Goal: Task Accomplishment & Management: Manage account settings

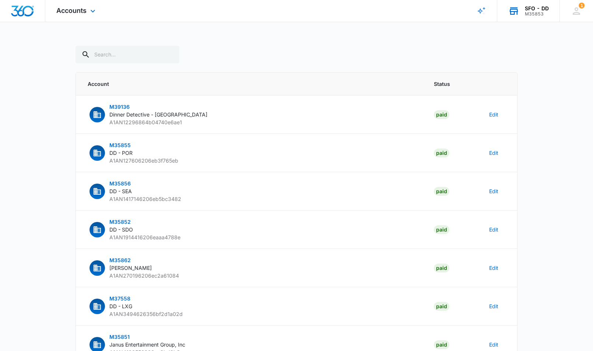
click at [532, 11] on div "M35853" at bounding box center [537, 13] width 24 height 5
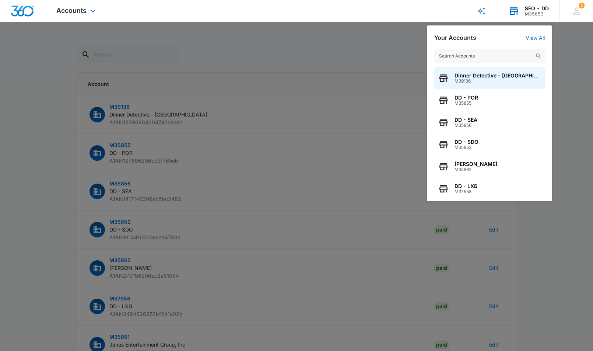
click at [532, 11] on div "M35853" at bounding box center [537, 13] width 24 height 5
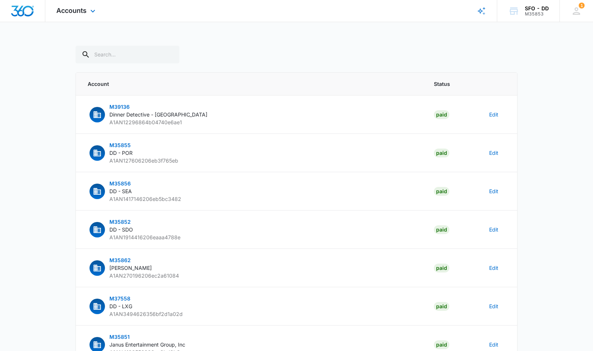
click at [32, 9] on img "Dashboard" at bounding box center [23, 11] width 24 height 11
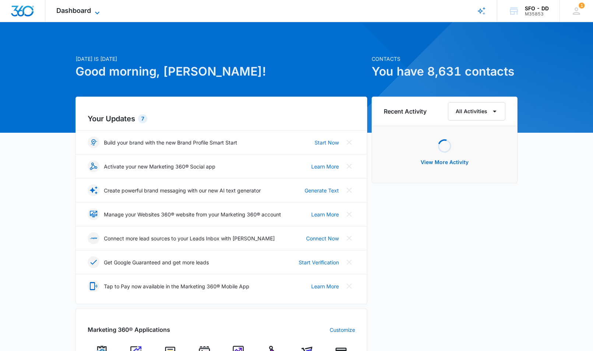
click at [85, 11] on span "Dashboard" at bounding box center [73, 11] width 35 height 8
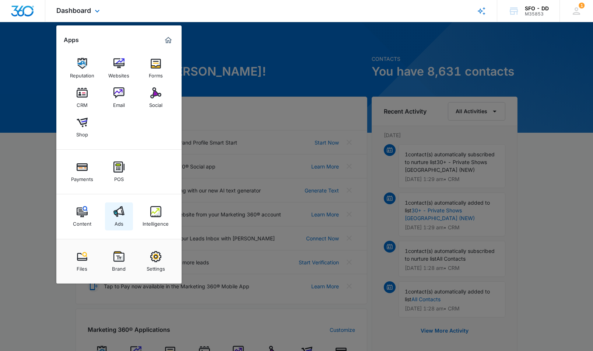
click at [125, 214] on link "Ads" at bounding box center [119, 216] width 28 height 28
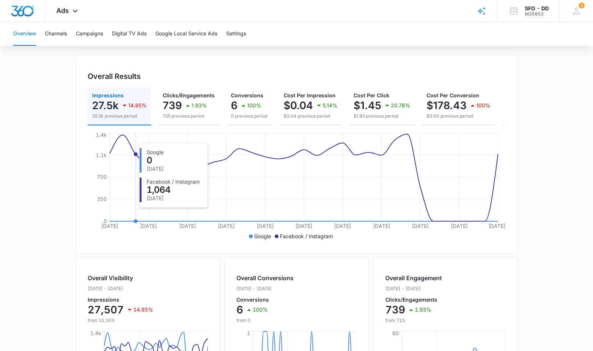
scroll to position [18, 0]
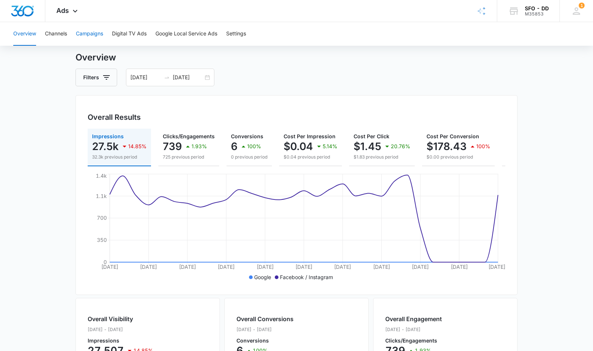
click at [85, 29] on button "Campaigns" at bounding box center [89, 34] width 27 height 24
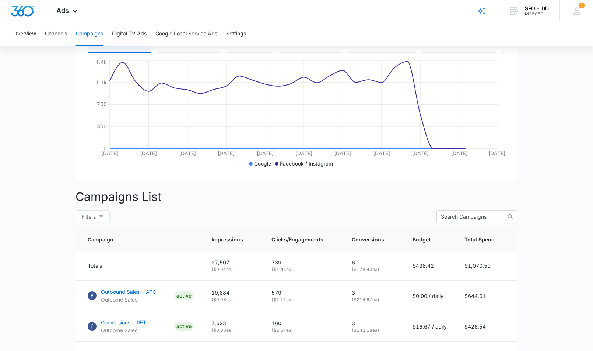
scroll to position [213, 0]
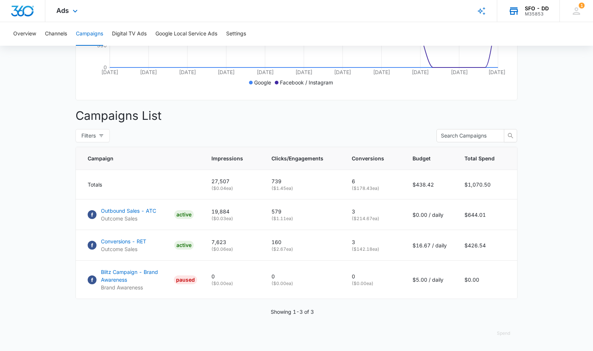
click at [532, 15] on div "M35853" at bounding box center [537, 13] width 24 height 5
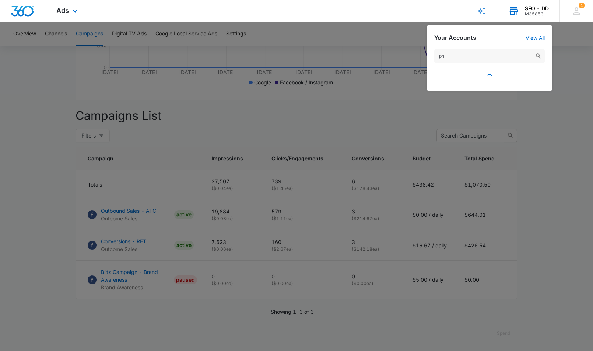
type input "phx"
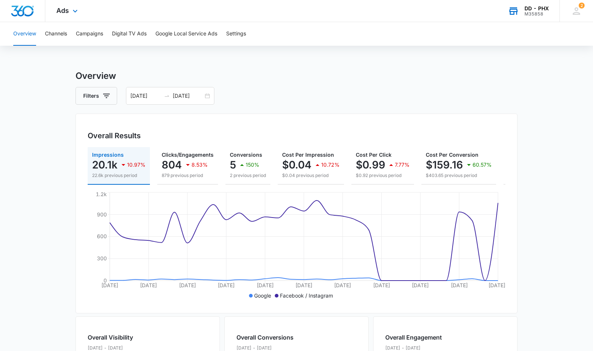
click at [529, 18] on div "DD - PHX M35858 Your Accounts View All" at bounding box center [528, 11] width 63 height 22
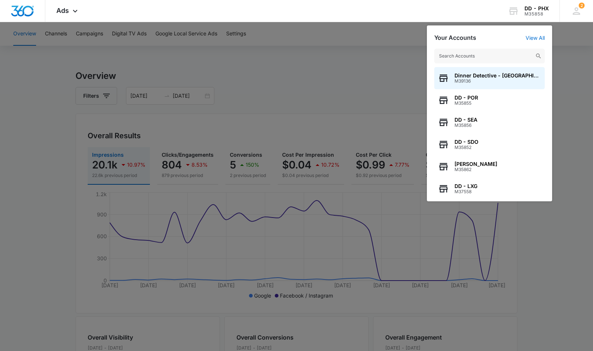
click at [491, 53] on input "text" at bounding box center [489, 56] width 111 height 15
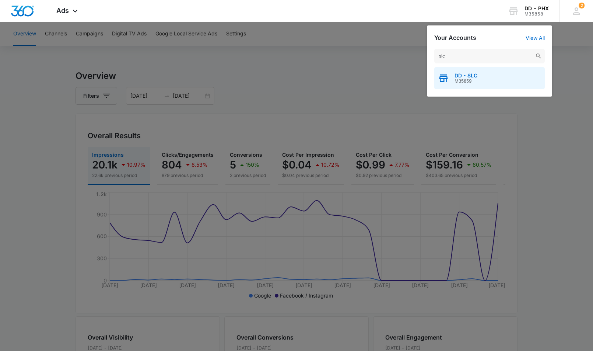
type input "slc"
click at [471, 74] on span "DD - SLC" at bounding box center [466, 76] width 23 height 6
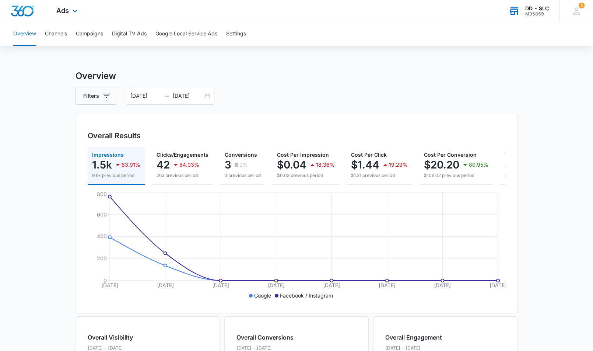
click at [530, 14] on div "M35859" at bounding box center [537, 13] width 24 height 5
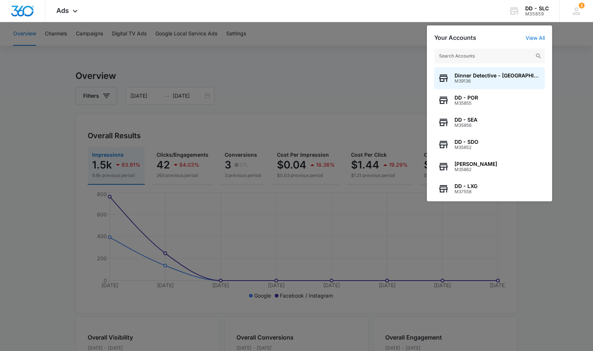
click at [497, 55] on input "text" at bounding box center [489, 56] width 111 height 15
type input "HOU"
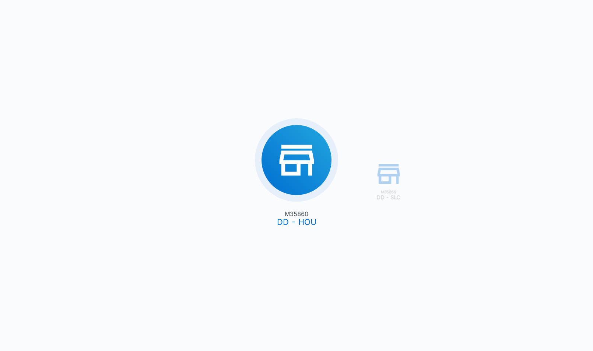
type input "[DATE]"
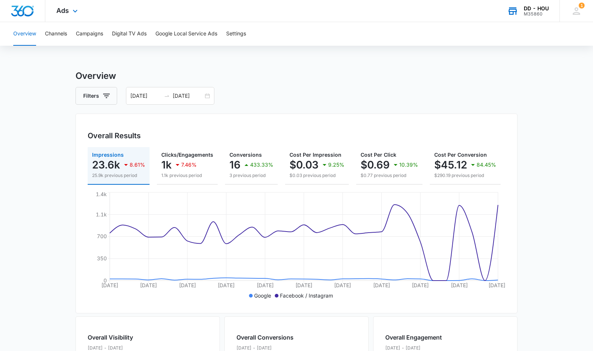
click at [534, 13] on div "M35860" at bounding box center [536, 13] width 25 height 5
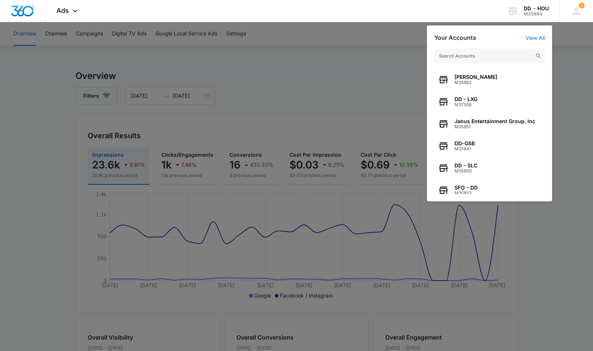
scroll to position [94, 0]
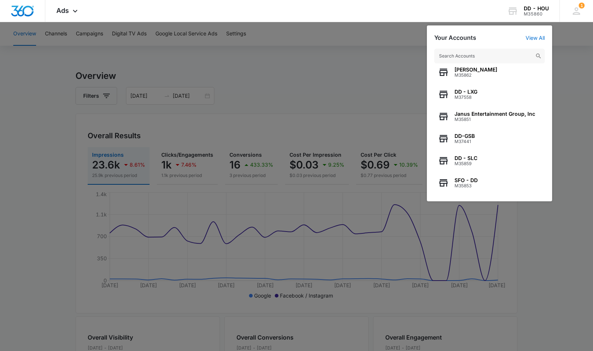
click at [461, 53] on input "text" at bounding box center [489, 56] width 111 height 15
type input "P"
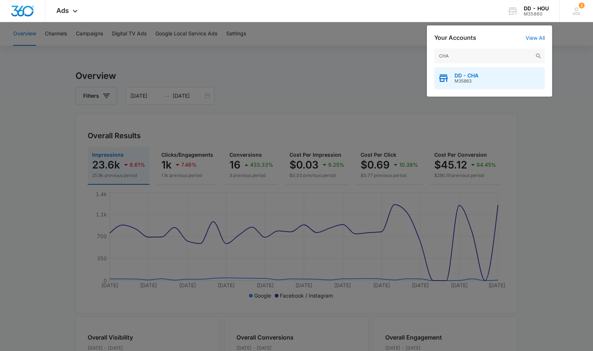
type input "CHA"
click at [469, 78] on span "DD - CHA" at bounding box center [467, 76] width 24 height 6
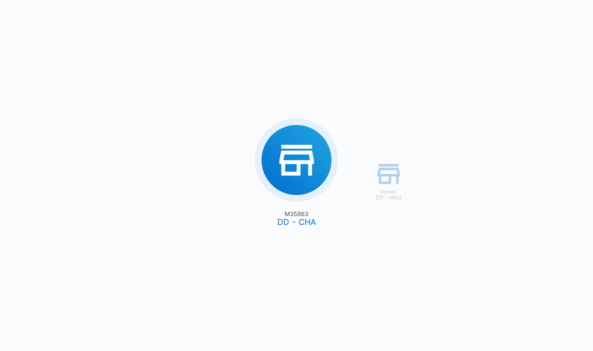
type input "[DATE]"
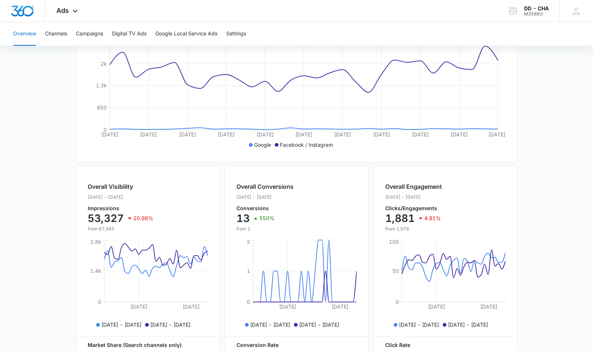
scroll to position [144, 0]
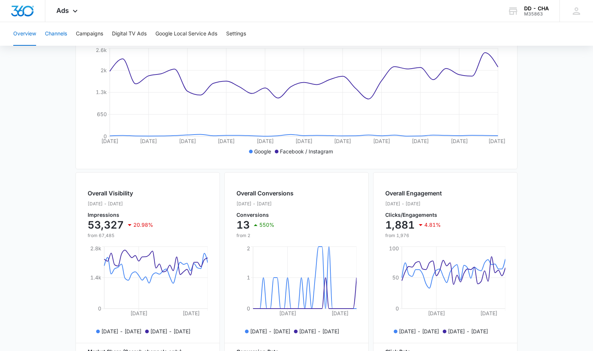
click at [63, 32] on button "Channels" at bounding box center [56, 34] width 22 height 24
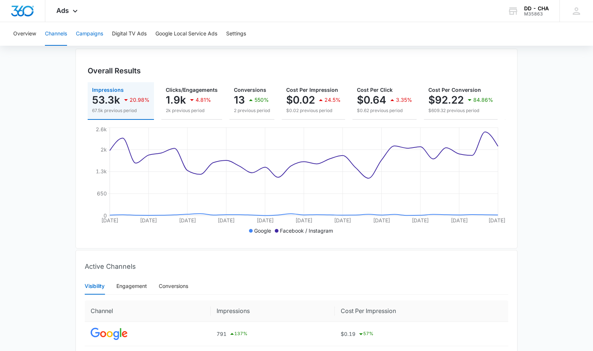
scroll to position [68, 0]
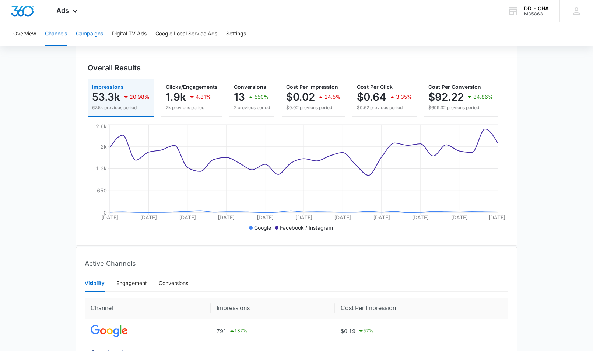
click at [90, 35] on button "Campaigns" at bounding box center [89, 34] width 27 height 24
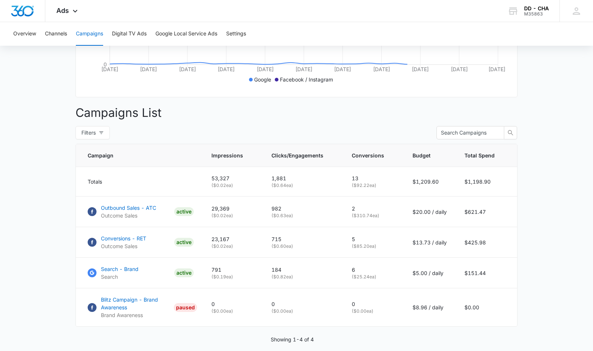
scroll to position [244, 0]
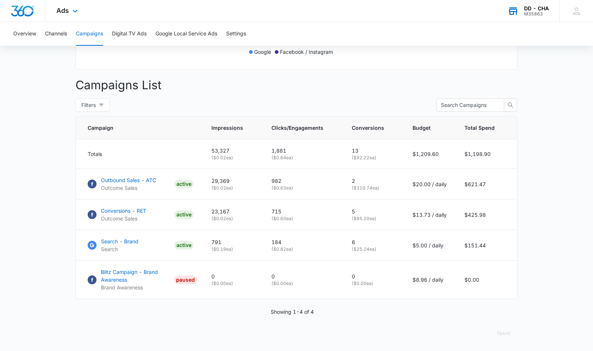
click at [532, 13] on div "M35863" at bounding box center [536, 13] width 25 height 5
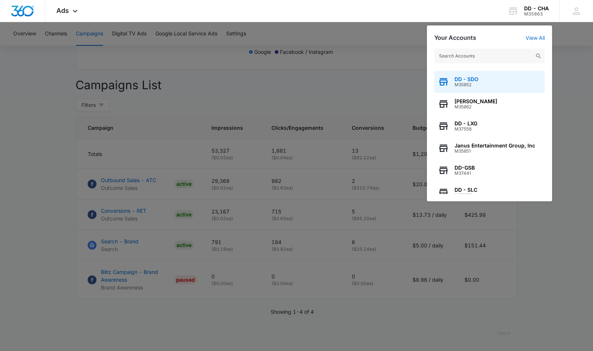
scroll to position [94, 0]
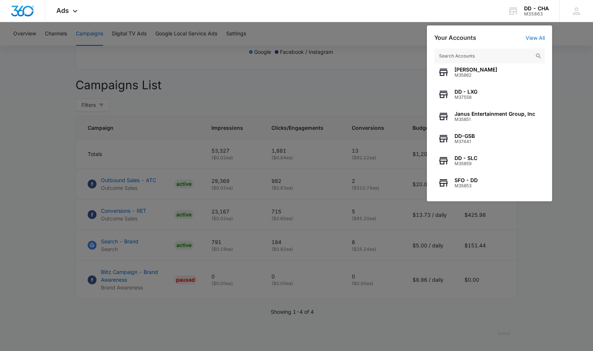
click at [460, 53] on input "text" at bounding box center [489, 56] width 111 height 15
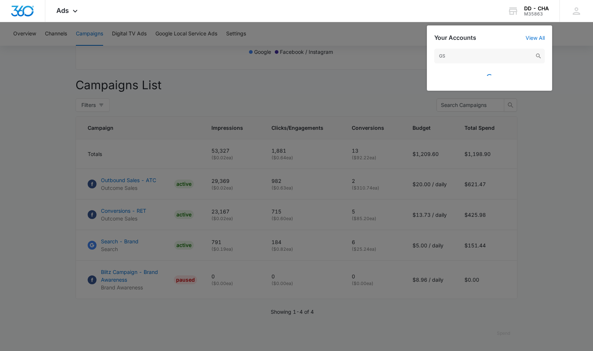
scroll to position [0, 0]
type input "G"
type input "RDU"
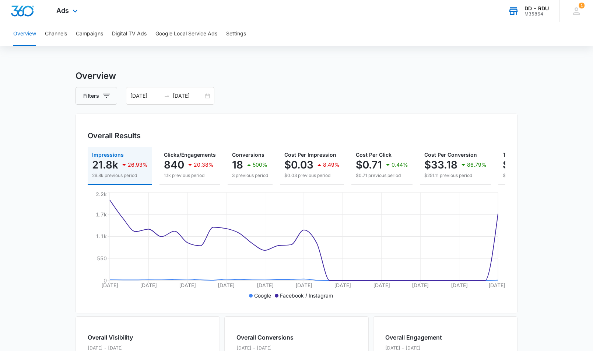
click at [534, 12] on div "M35864" at bounding box center [537, 13] width 24 height 5
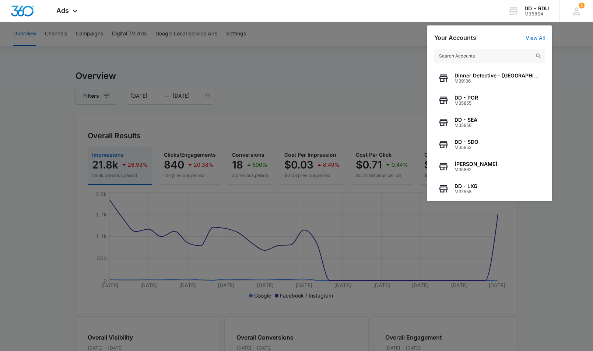
click at [474, 56] on input "text" at bounding box center [489, 56] width 111 height 15
type input "l"
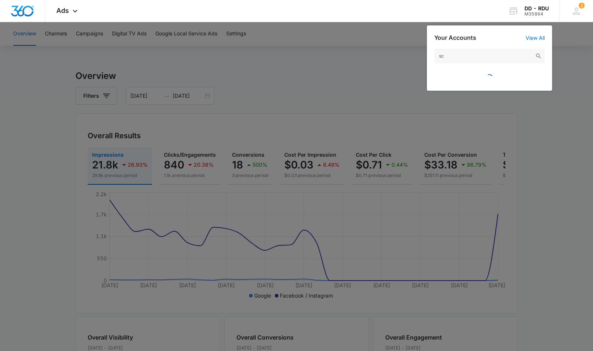
type input "s"
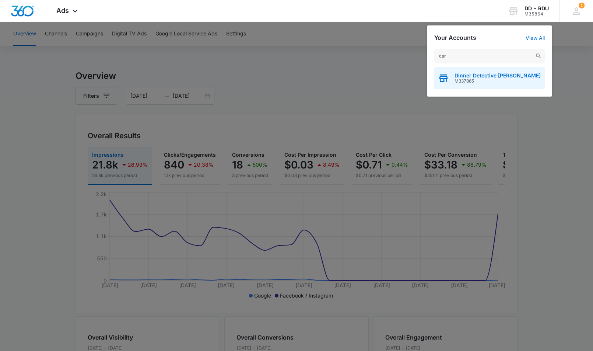
type input "car"
click at [472, 75] on span "Dinner Detective [PERSON_NAME]" at bounding box center [498, 76] width 86 height 6
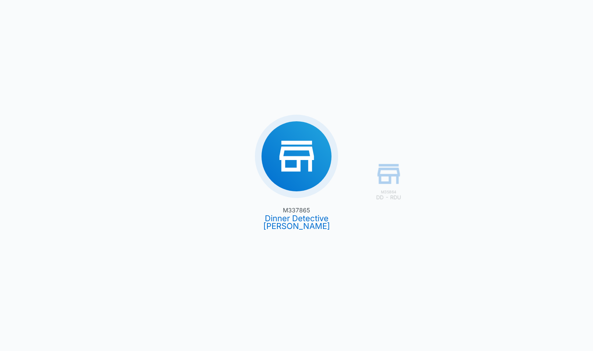
type input "[DATE]"
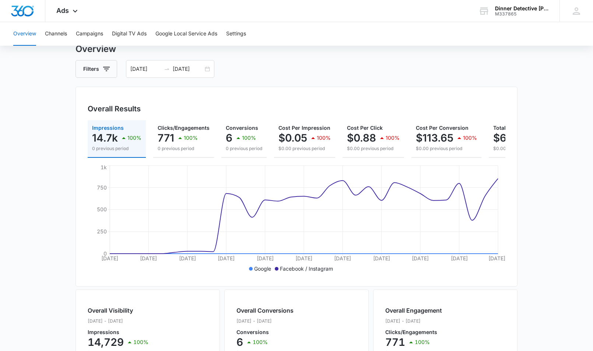
scroll to position [13, 0]
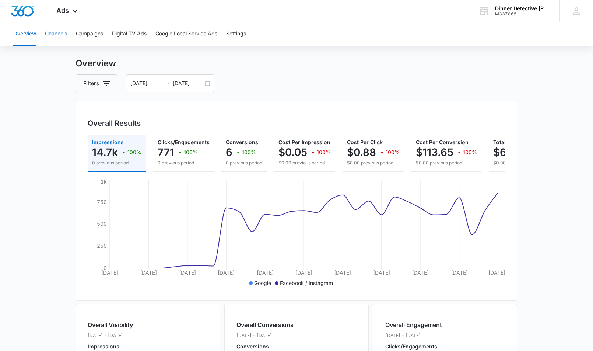
click at [60, 33] on button "Channels" at bounding box center [56, 34] width 22 height 24
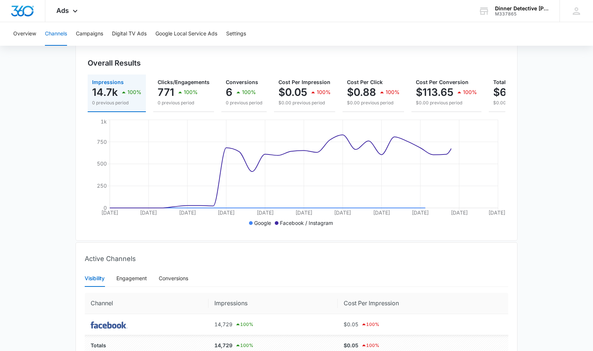
scroll to position [113, 0]
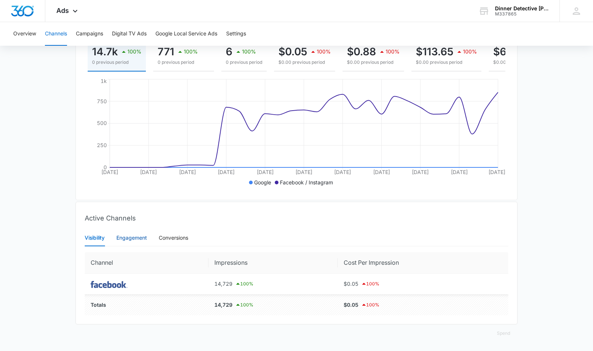
click at [133, 238] on div "Engagement" at bounding box center [131, 238] width 31 height 8
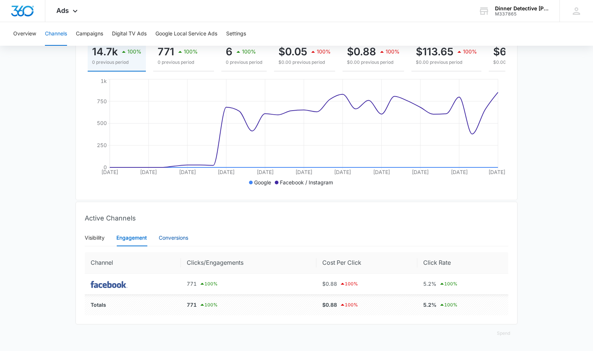
click at [175, 240] on div "Conversions" at bounding box center [173, 238] width 29 height 8
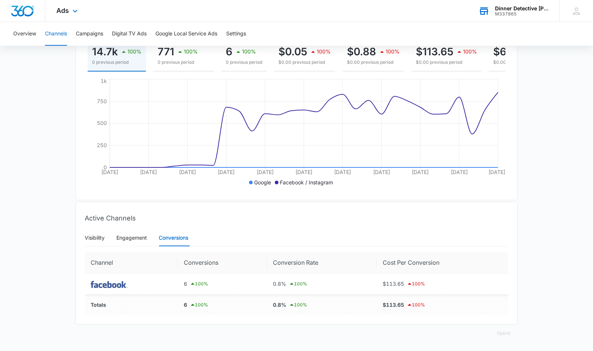
click at [519, 14] on div "M337865" at bounding box center [522, 13] width 54 height 5
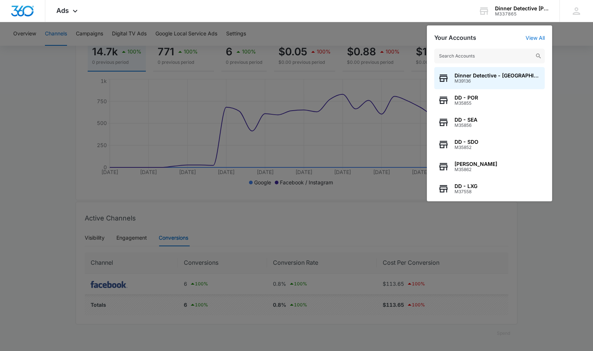
click at [488, 56] on input "text" at bounding box center [489, 56] width 111 height 15
type input "kci"
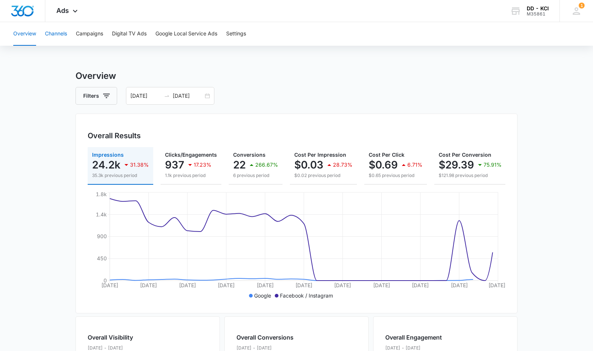
click at [53, 31] on button "Channels" at bounding box center [56, 34] width 22 height 24
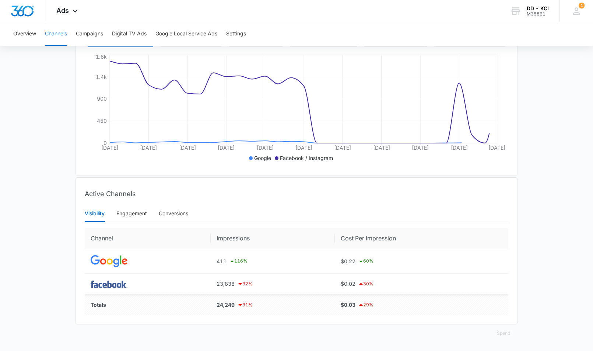
scroll to position [89, 0]
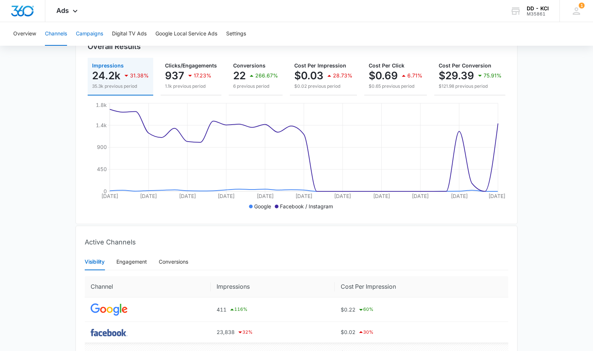
click at [95, 32] on button "Campaigns" at bounding box center [89, 34] width 27 height 24
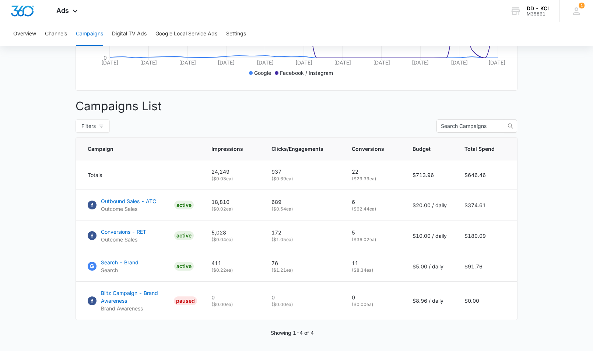
scroll to position [224, 0]
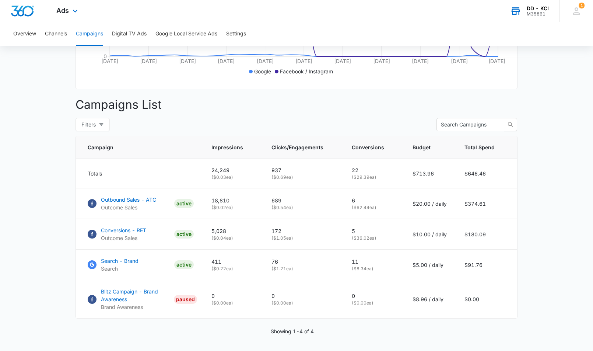
click at [534, 10] on div "DD - KCI" at bounding box center [538, 9] width 22 height 6
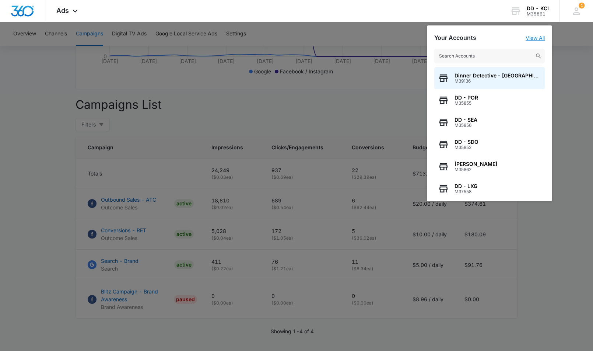
click at [536, 40] on link "View All" at bounding box center [535, 38] width 19 height 6
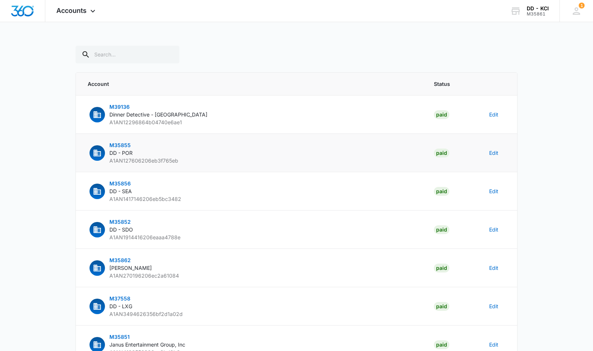
scroll to position [168, 0]
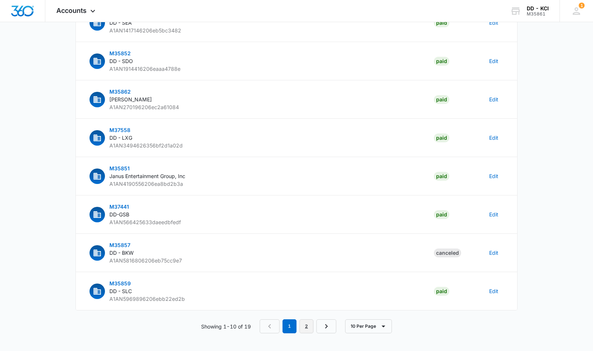
click at [311, 326] on link "2" at bounding box center [307, 326] width 14 height 14
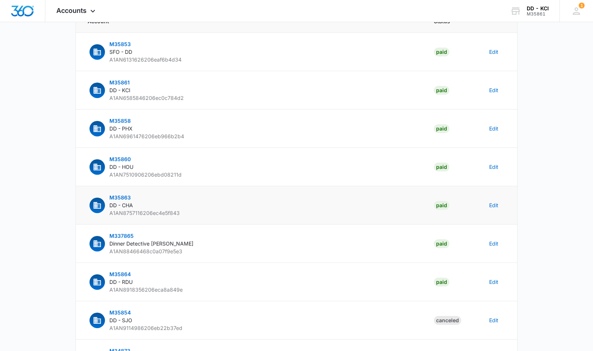
scroll to position [49, 0]
